Goal: Task Accomplishment & Management: Manage account settings

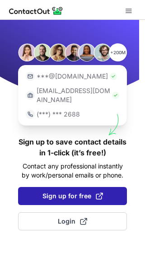
click at [98, 192] on span at bounding box center [99, 195] width 7 height 7
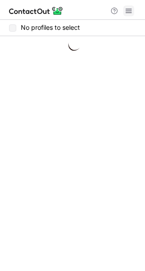
click at [132, 10] on span at bounding box center [128, 10] width 7 height 7
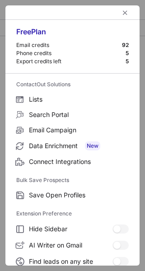
scroll to position [105, 0]
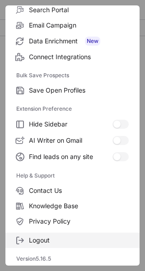
click at [80, 239] on span "Logout" at bounding box center [79, 240] width 100 height 8
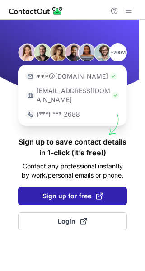
click at [84, 191] on button "Sign up for free" at bounding box center [72, 196] width 109 height 18
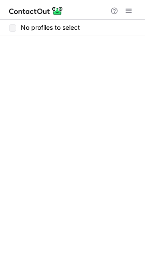
click at [134, 11] on div at bounding box center [121, 10] width 29 height 11
click at [122, 10] on div at bounding box center [121, 10] width 29 height 11
click at [134, 10] on div at bounding box center [121, 10] width 29 height 11
click at [128, 12] on span at bounding box center [128, 10] width 7 height 7
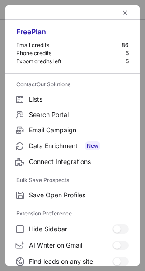
scroll to position [105, 0]
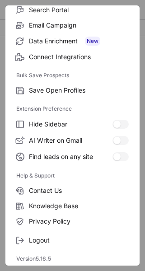
click at [77, 248] on div "Free Plan Email credits 86 Phone credits 5 Export credits left 5 ContactOut Sol…" at bounding box center [72, 135] width 134 height 260
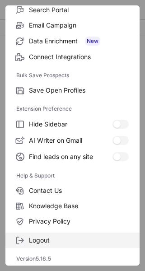
click at [101, 240] on span "Logout" at bounding box center [79, 240] width 100 height 8
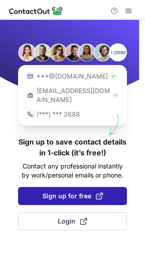
click at [96, 192] on span at bounding box center [99, 195] width 7 height 7
